Goal: Task Accomplishment & Management: Manage account settings

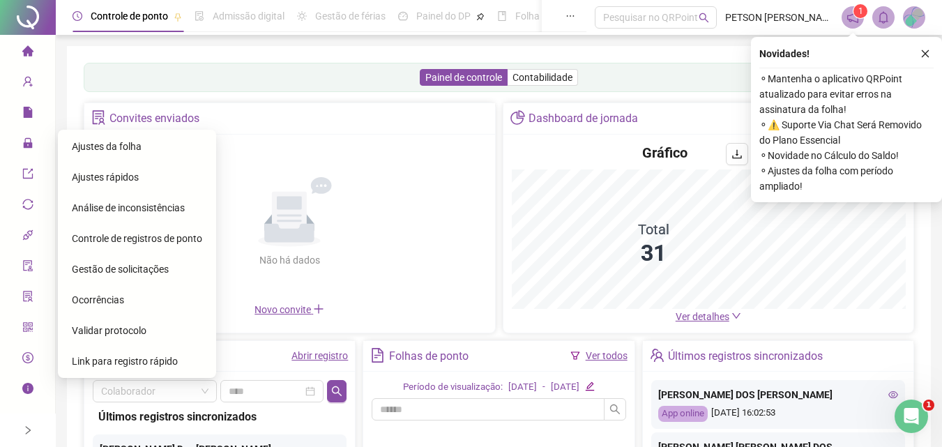
click at [99, 141] on span "Ajustes da folha" at bounding box center [107, 146] width 70 height 11
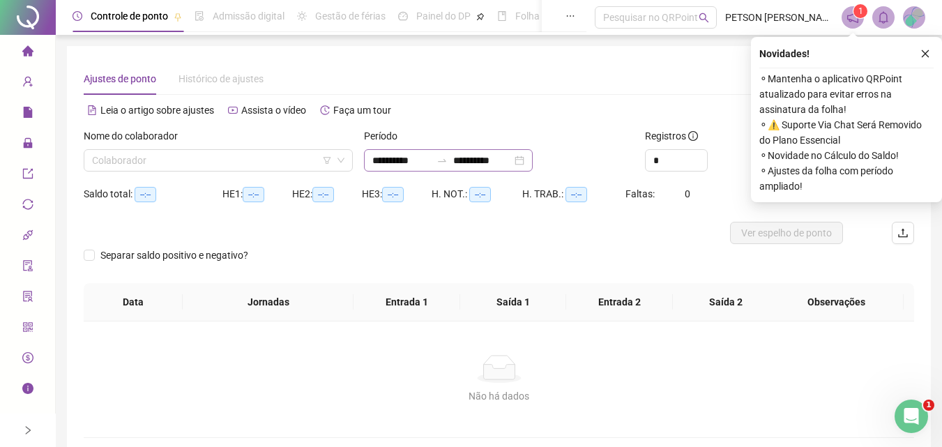
type input "**********"
click at [532, 157] on div "**********" at bounding box center [448, 160] width 169 height 22
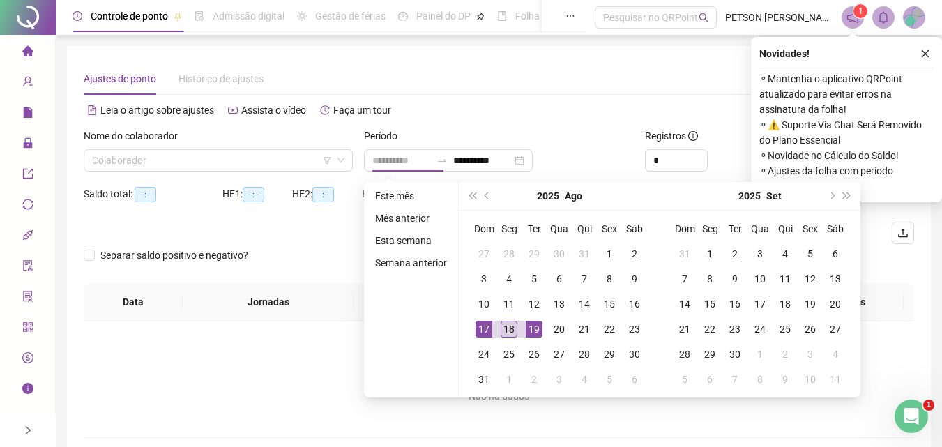
click at [508, 326] on div "18" at bounding box center [508, 329] width 17 height 17
type input "**********"
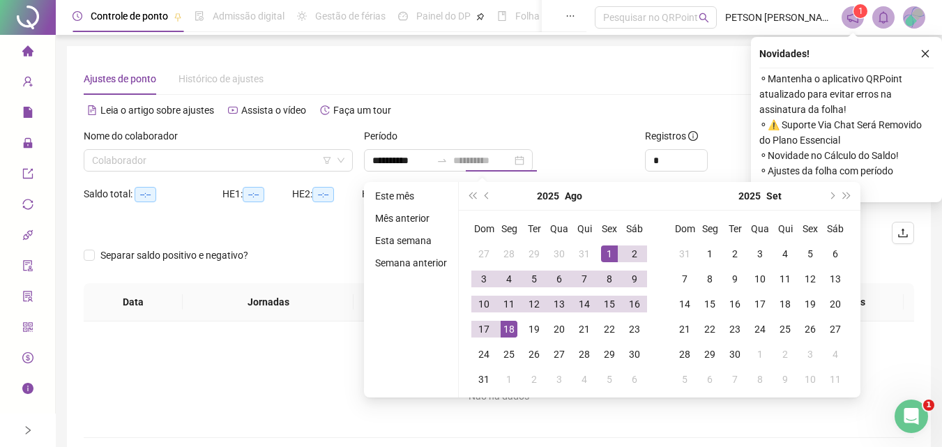
click at [604, 252] on div "1" at bounding box center [609, 253] width 17 height 17
type input "**********"
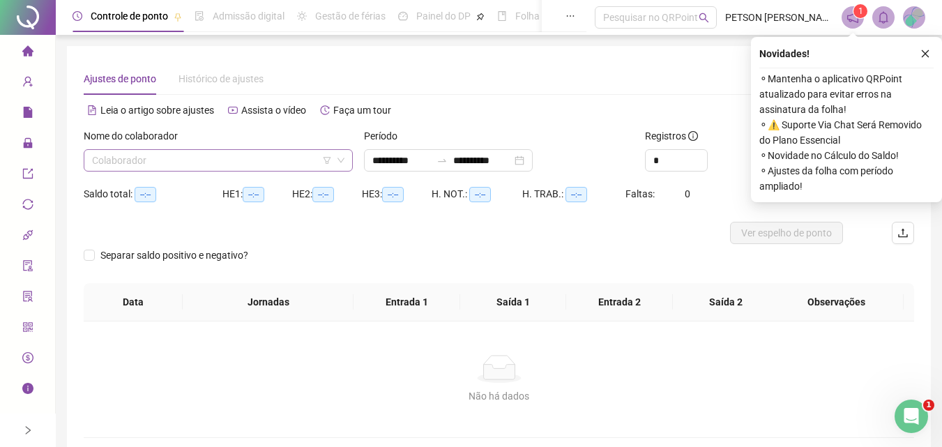
click at [214, 161] on input "search" at bounding box center [212, 160] width 240 height 21
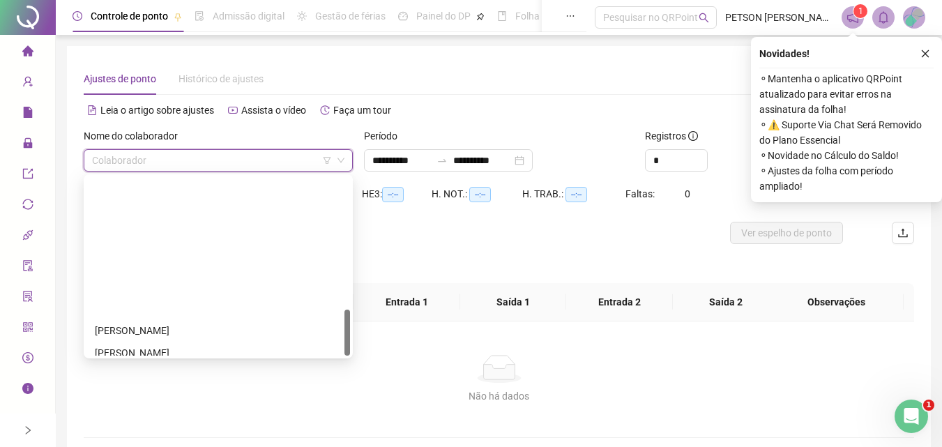
scroll to position [513, 0]
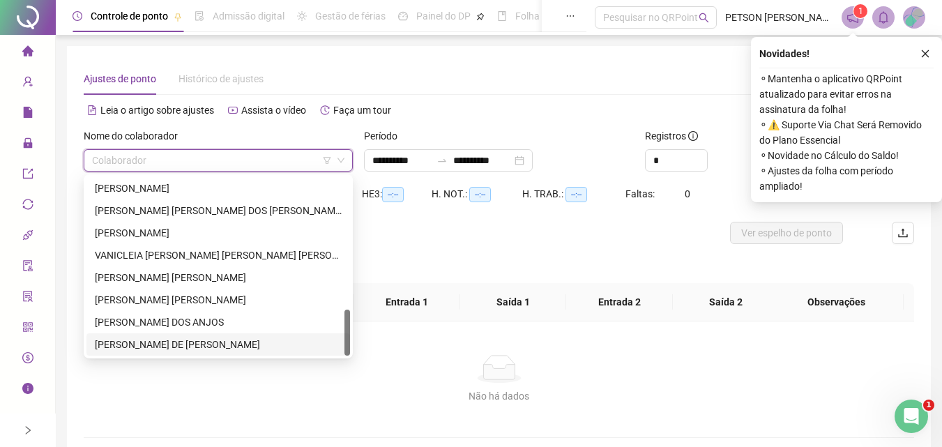
click at [195, 346] on div "[PERSON_NAME] DE [PERSON_NAME]" at bounding box center [218, 344] width 247 height 15
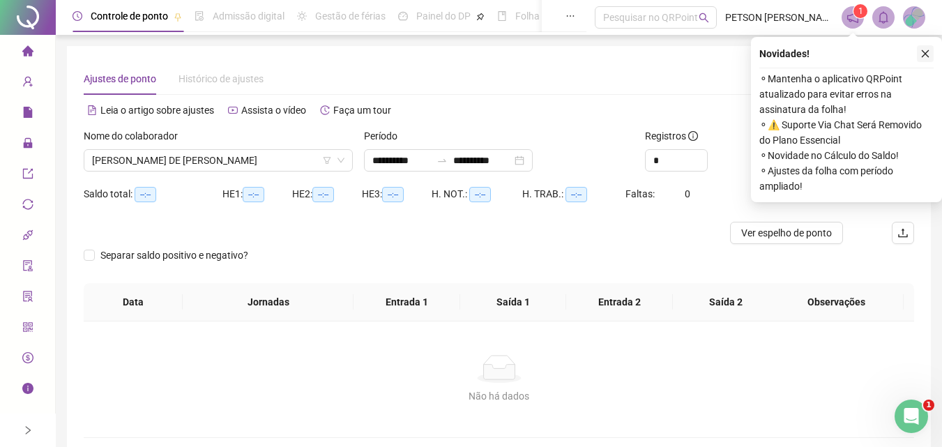
click at [926, 56] on icon "close" at bounding box center [925, 54] width 10 height 10
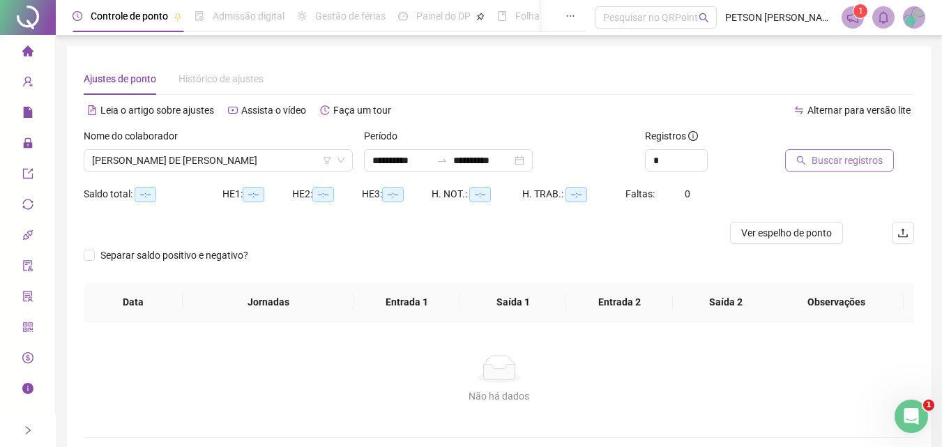
click at [852, 160] on span "Buscar registros" at bounding box center [846, 160] width 71 height 15
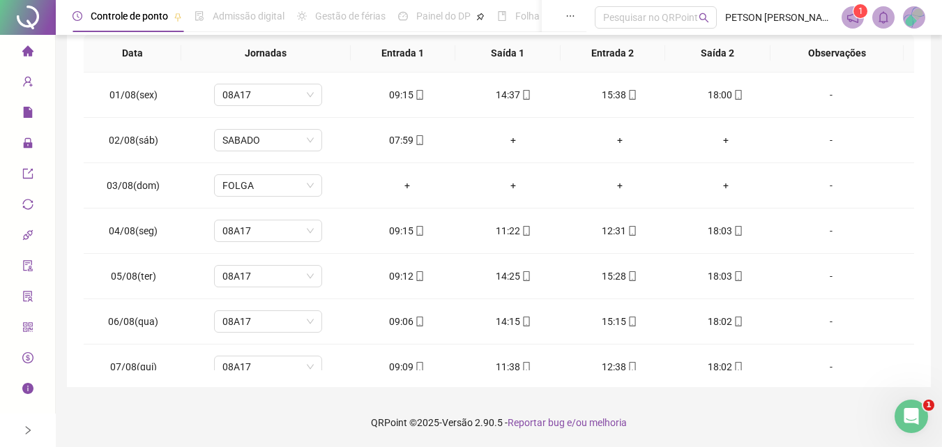
scroll to position [518, 0]
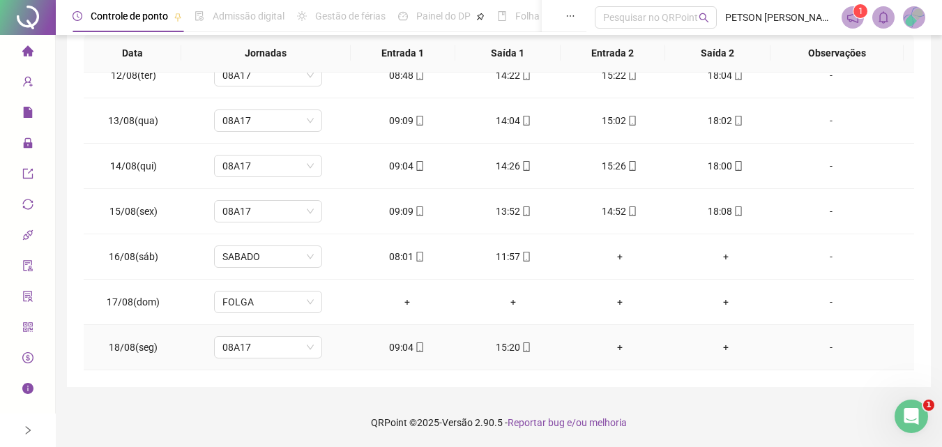
click at [520, 350] on span at bounding box center [525, 347] width 11 height 11
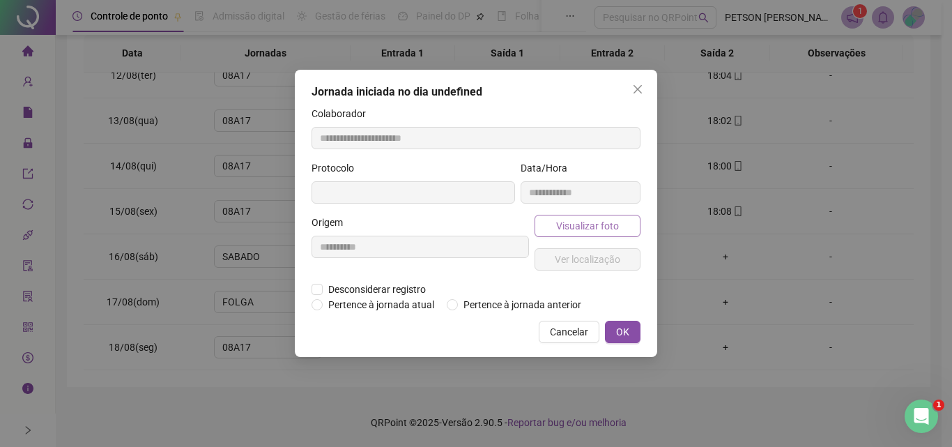
click at [587, 231] on span "Visualizar foto" at bounding box center [587, 225] width 63 height 15
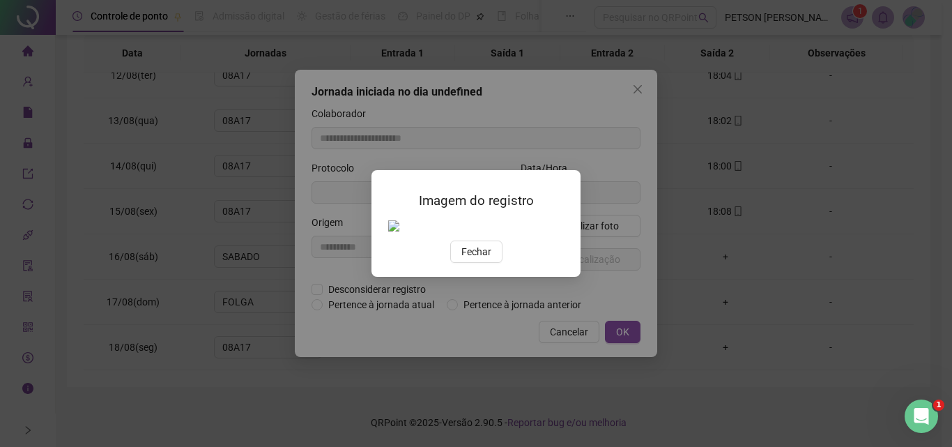
type input "**********"
click at [388, 226] on img at bounding box center [388, 226] width 0 height 0
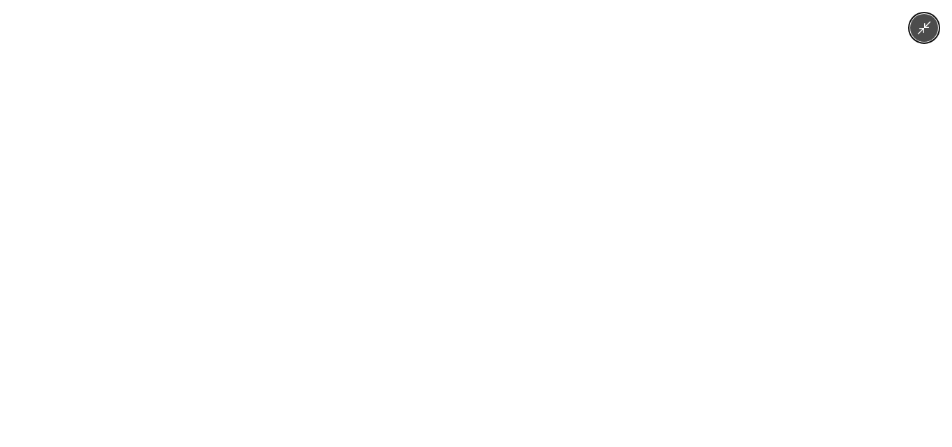
click at [489, 250] on img at bounding box center [476, 223] width 335 height 447
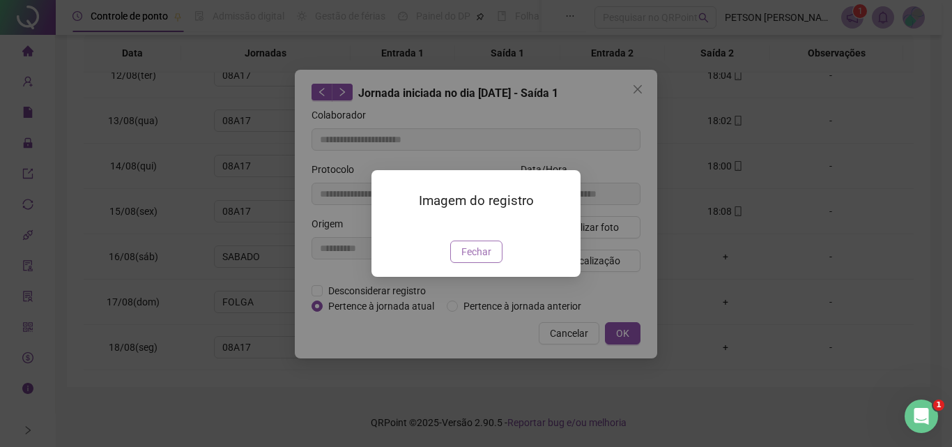
click at [484, 259] on span "Fechar" at bounding box center [476, 251] width 30 height 15
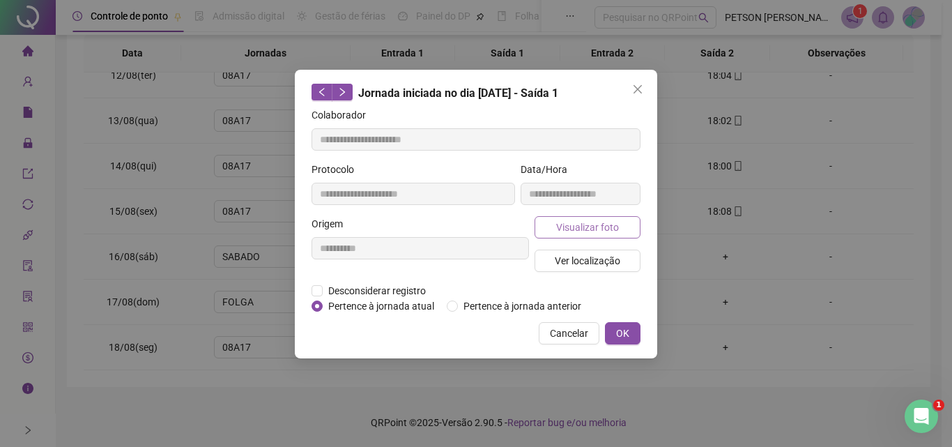
click at [603, 227] on span "Visualizar foto" at bounding box center [587, 227] width 63 height 15
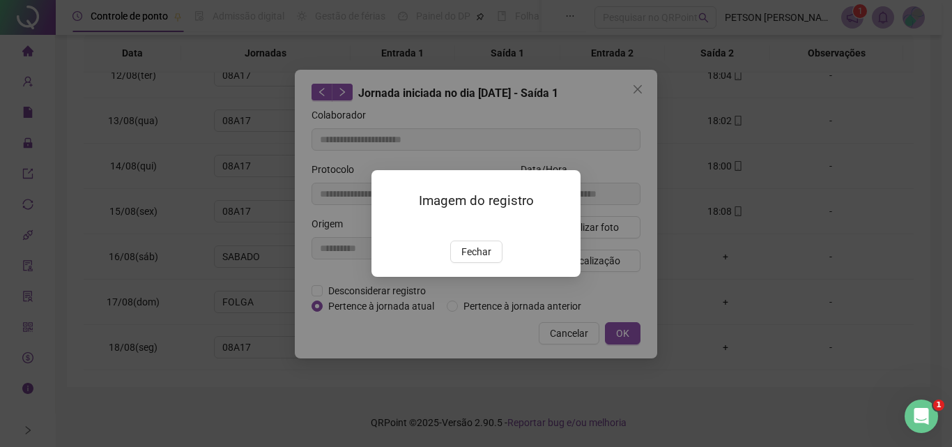
drag, startPoint x: 492, startPoint y: 324, endPoint x: 496, endPoint y: 284, distance: 40.6
click at [491, 263] on button "Fechar" at bounding box center [476, 251] width 52 height 22
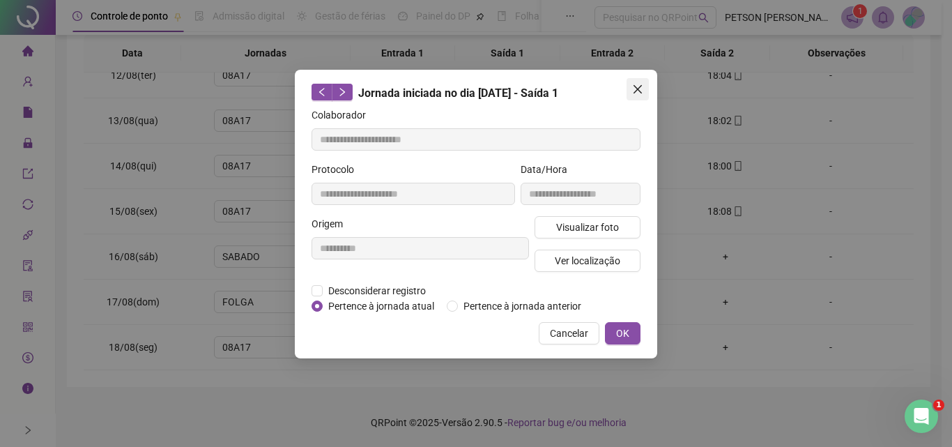
click at [643, 88] on icon "close" at bounding box center [637, 89] width 11 height 11
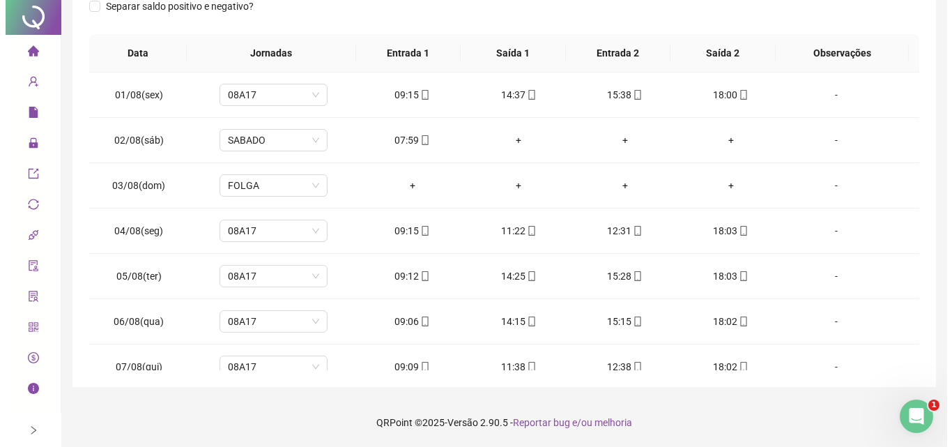
scroll to position [0, 0]
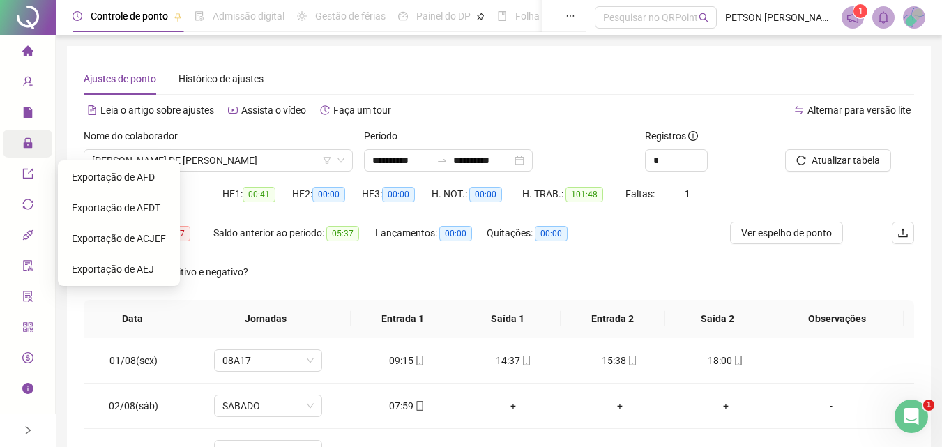
click at [28, 142] on icon "lock" at bounding box center [27, 142] width 11 height 11
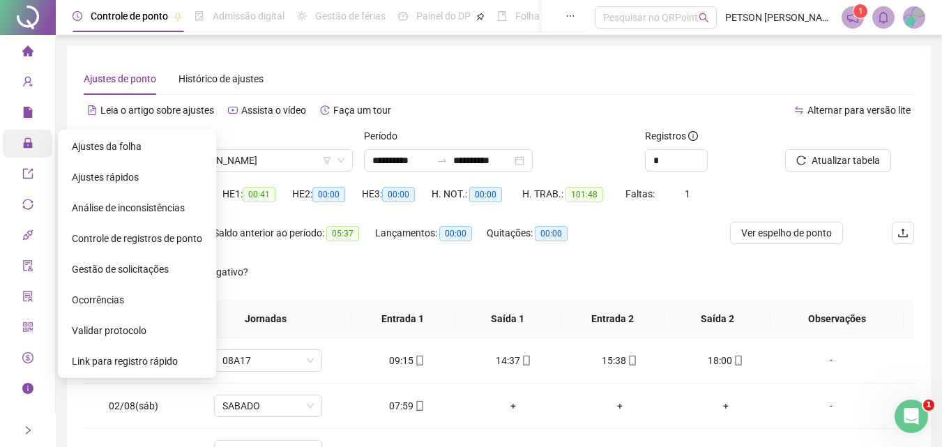
click at [130, 268] on span "Gestão de solicitações" at bounding box center [120, 268] width 97 height 11
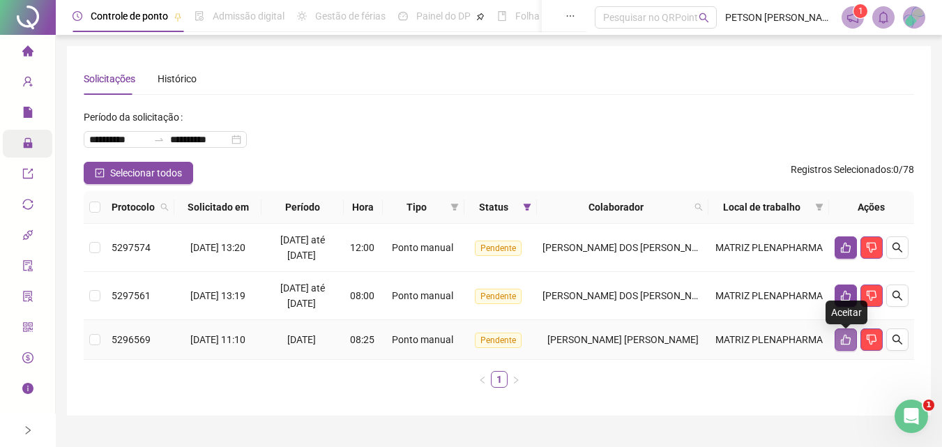
click at [842, 342] on icon "like" at bounding box center [845, 339] width 11 height 11
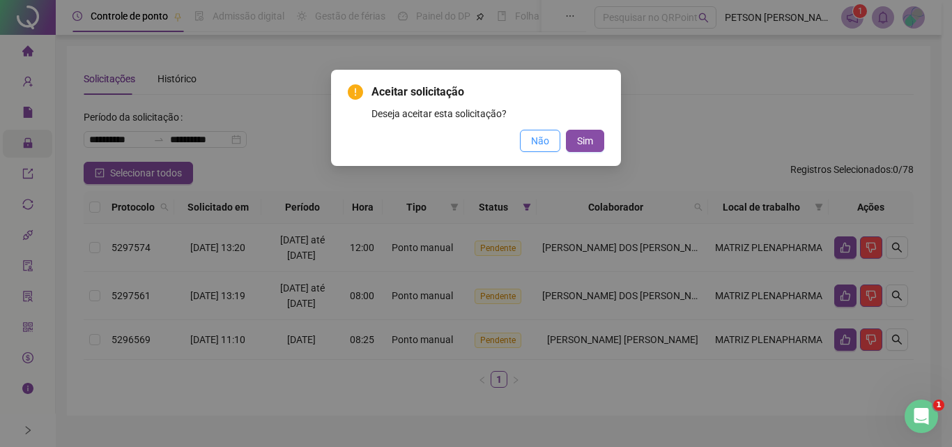
click at [535, 143] on span "Não" at bounding box center [540, 140] width 18 height 15
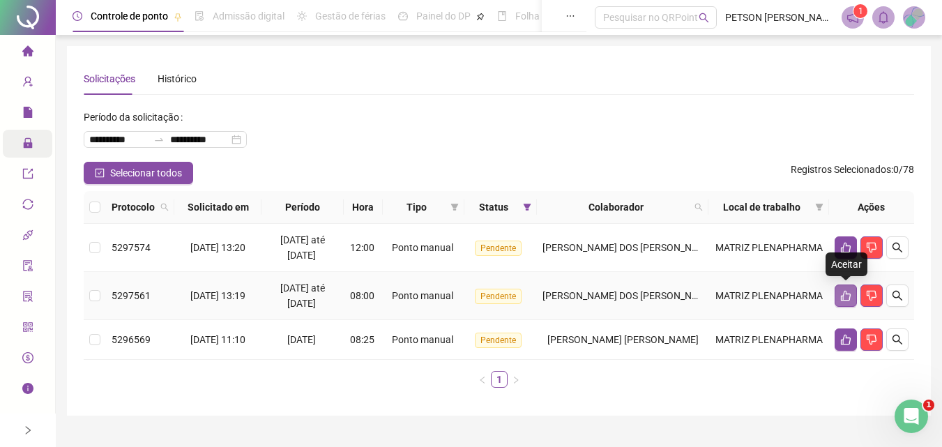
click at [846, 295] on icon "like" at bounding box center [845, 295] width 11 height 11
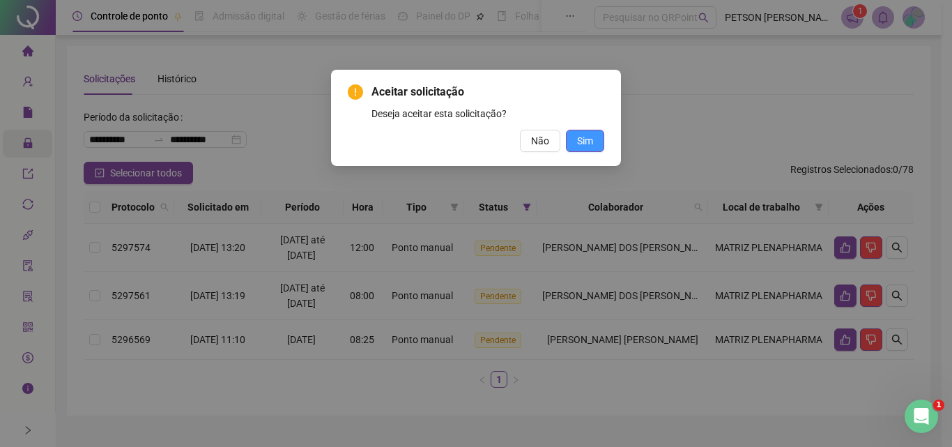
click at [591, 143] on span "Sim" at bounding box center [585, 140] width 16 height 15
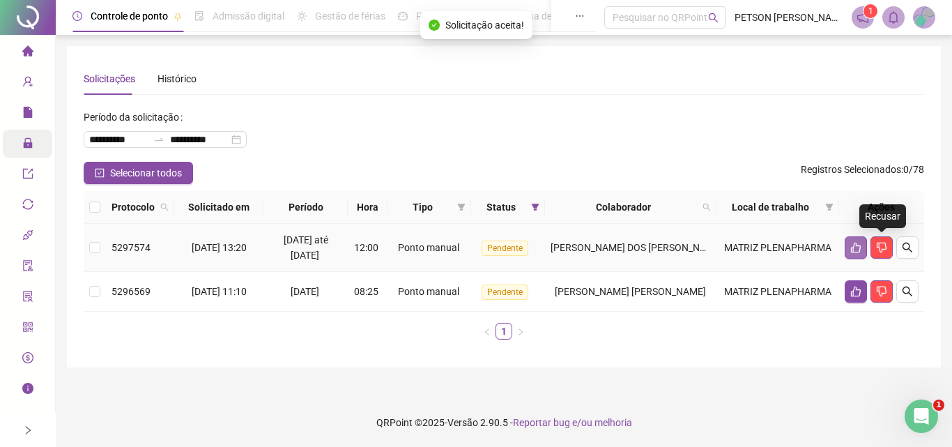
click at [859, 240] on button "button" at bounding box center [856, 247] width 22 height 22
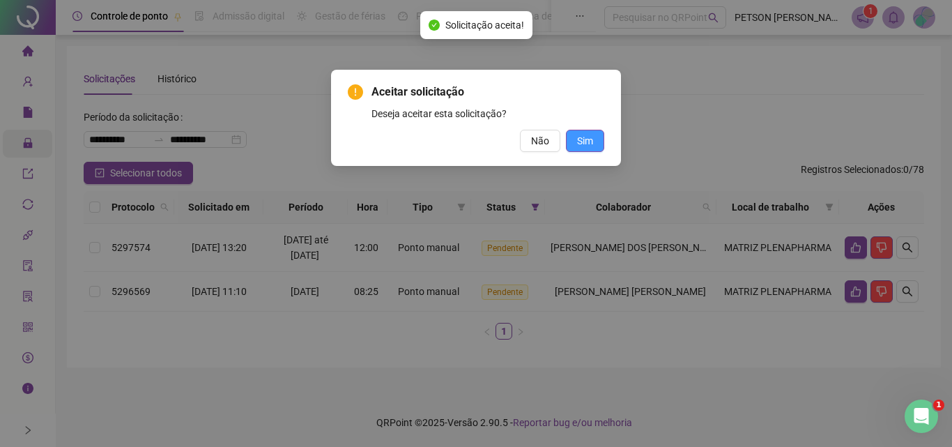
click at [579, 143] on span "Sim" at bounding box center [585, 140] width 16 height 15
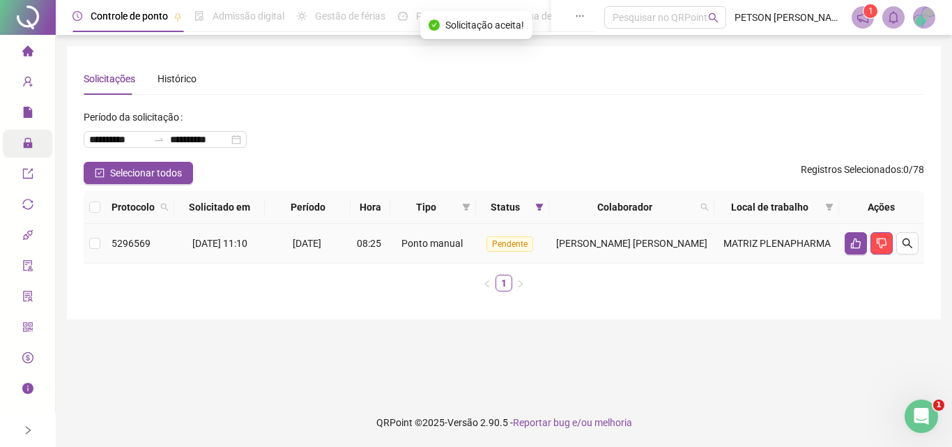
click at [312, 244] on span "[DATE]" at bounding box center [307, 243] width 29 height 11
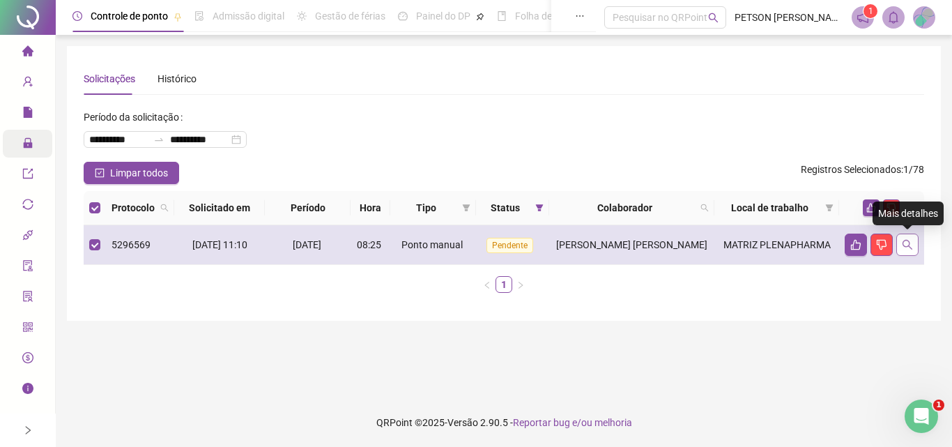
click at [906, 246] on icon "search" at bounding box center [907, 244] width 11 height 11
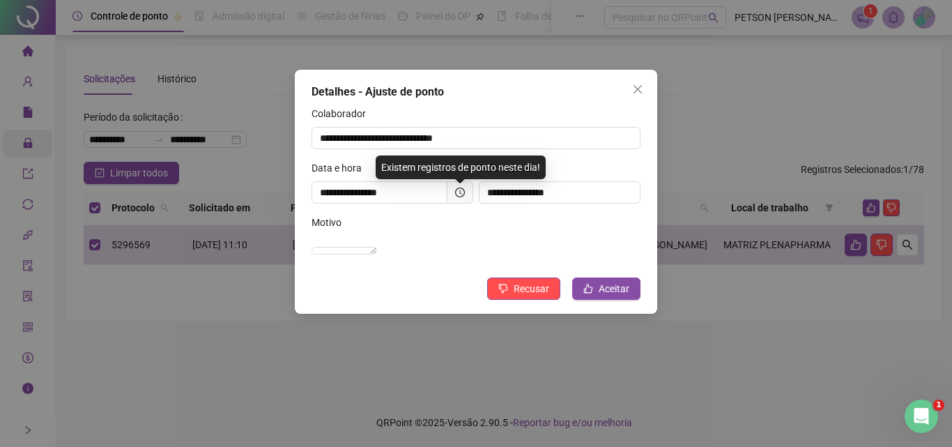
drag, startPoint x: 637, startPoint y: 90, endPoint x: 630, endPoint y: 105, distance: 16.2
click at [638, 90] on icon "close" at bounding box center [638, 89] width 8 height 8
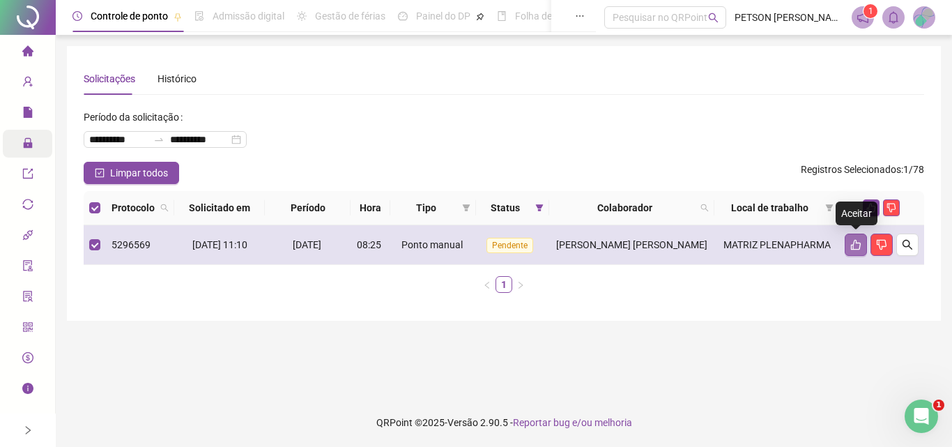
click at [852, 243] on icon "like" at bounding box center [855, 244] width 11 height 11
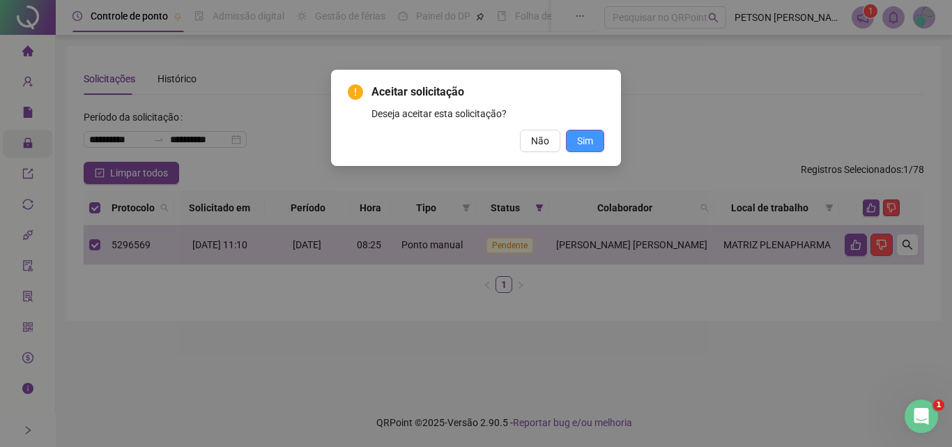
click at [585, 140] on span "Sim" at bounding box center [585, 140] width 16 height 15
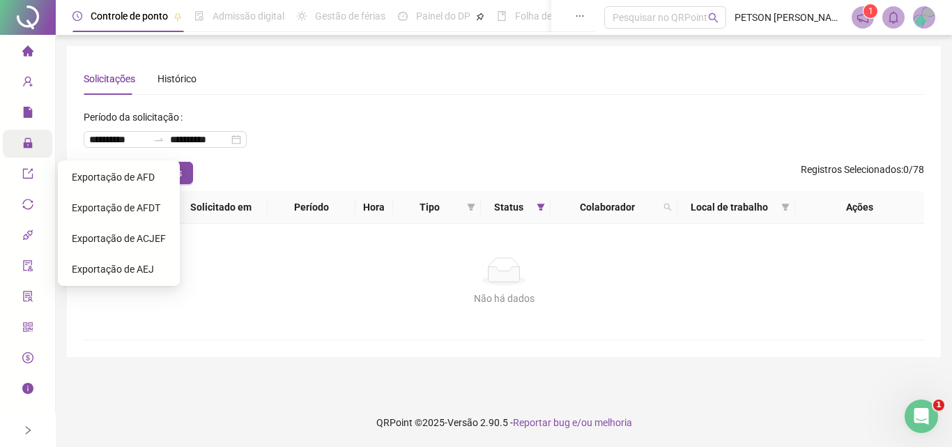
click at [928, 24] on img at bounding box center [924, 17] width 21 height 21
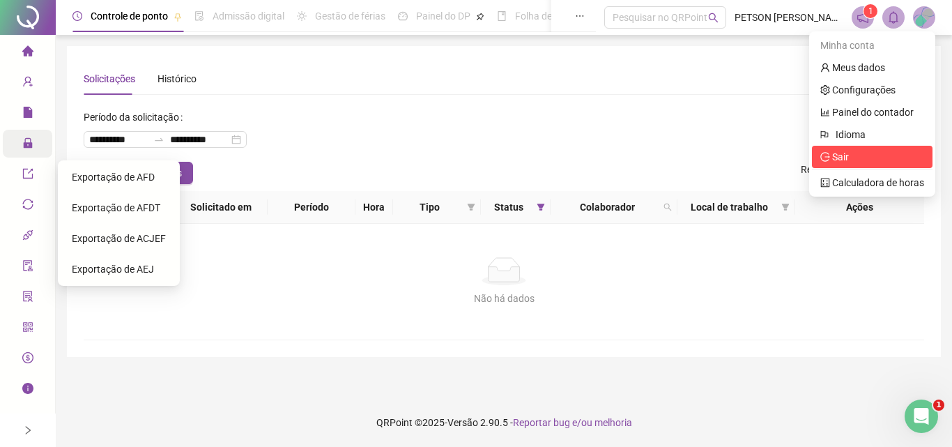
click at [848, 162] on span "Sair" at bounding box center [840, 156] width 17 height 11
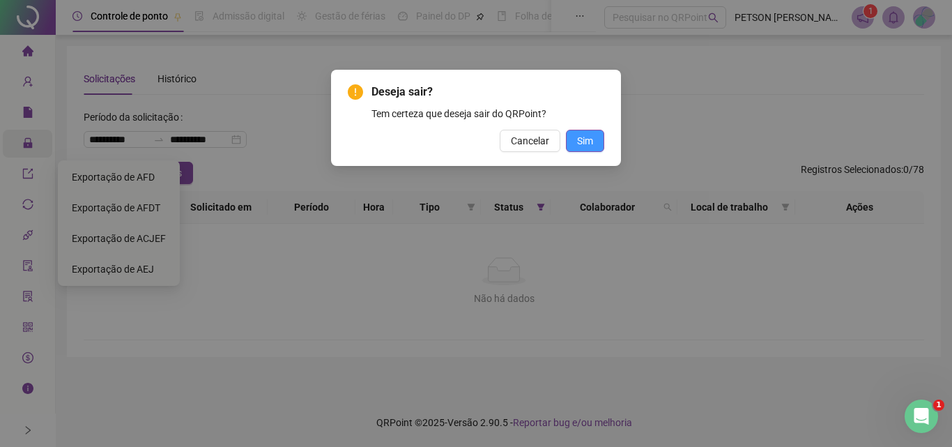
click at [579, 142] on span "Sim" at bounding box center [585, 140] width 16 height 15
